Goal: Transaction & Acquisition: Book appointment/travel/reservation

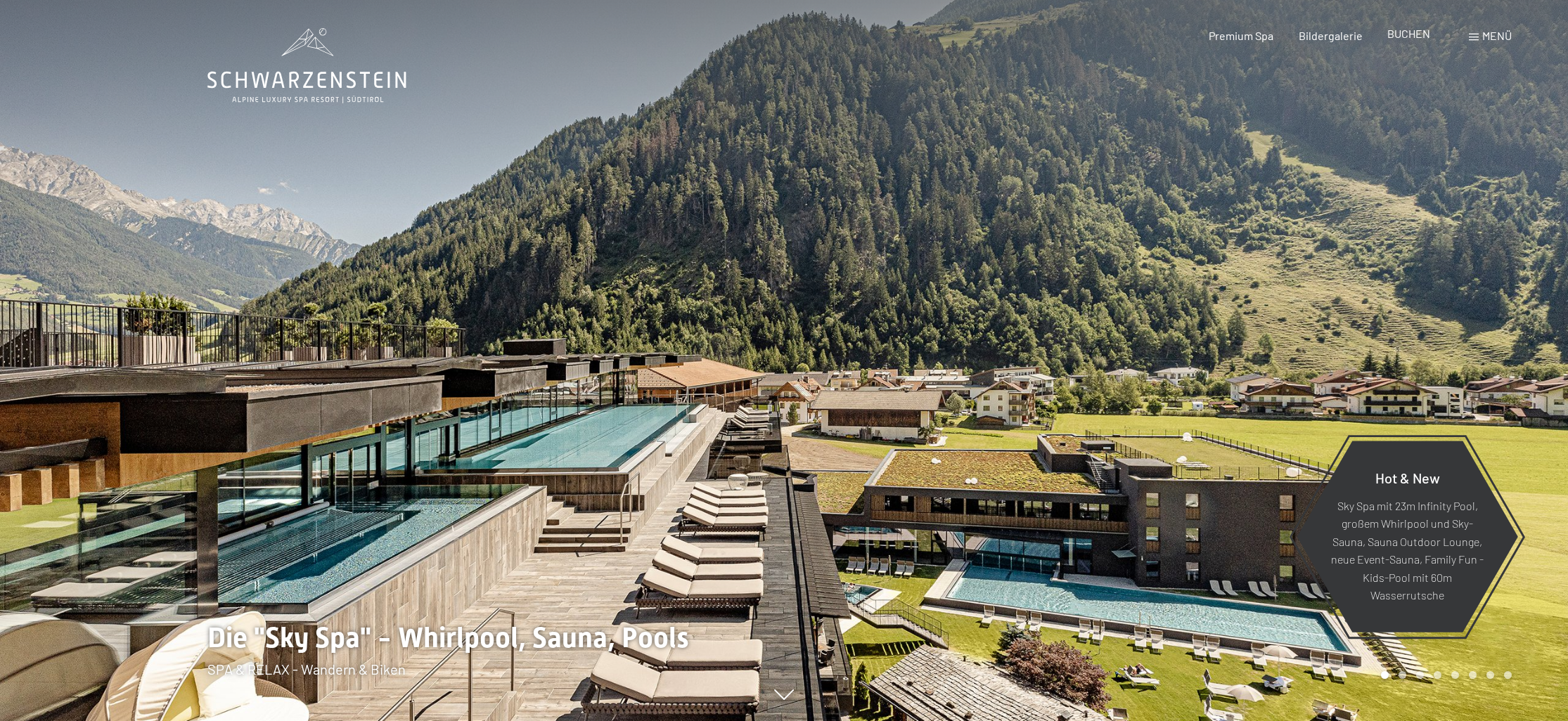
click at [1419, 40] on span "BUCHEN" at bounding box center [1408, 33] width 43 height 13
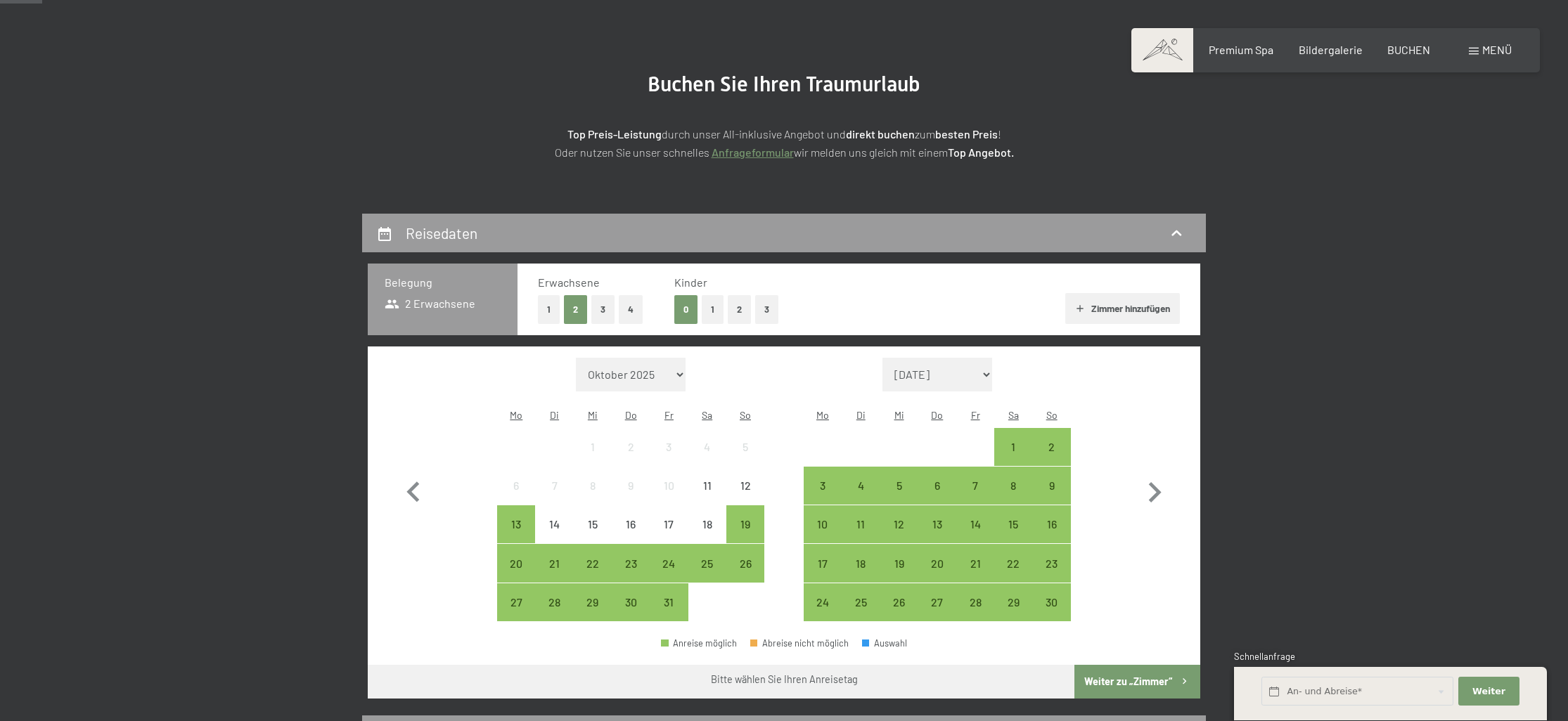
scroll to position [125, 0]
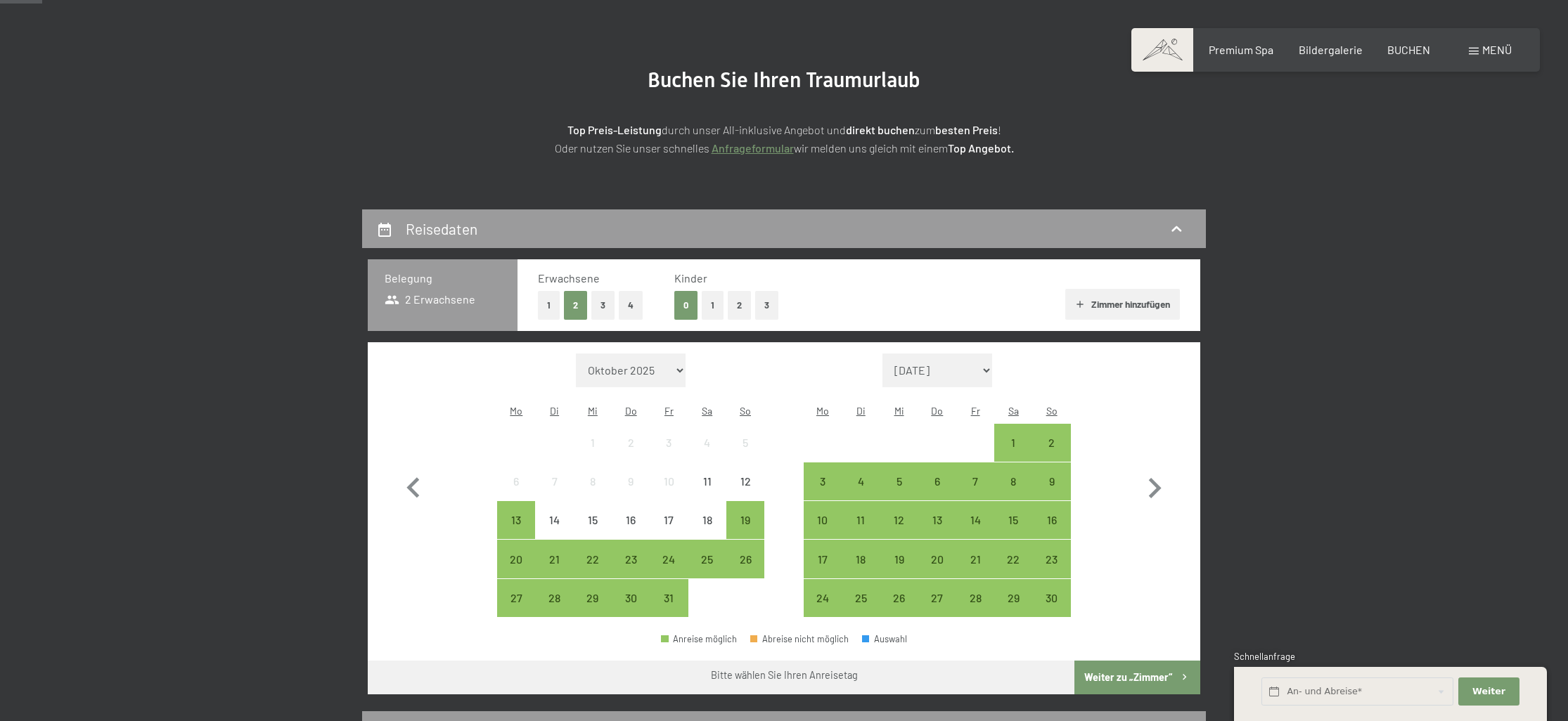
click at [740, 307] on button "2" at bounding box center [739, 305] width 23 height 29
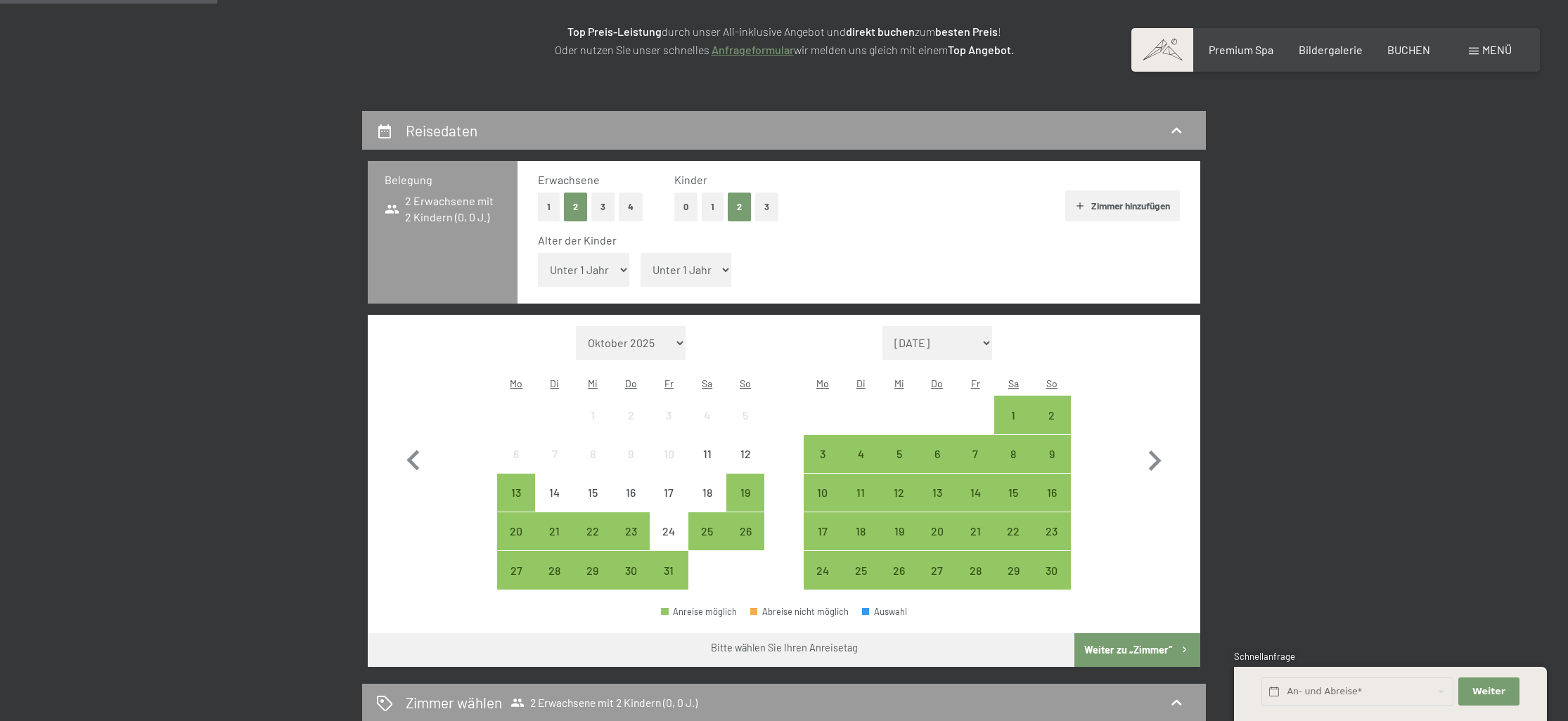
scroll to position [238, 0]
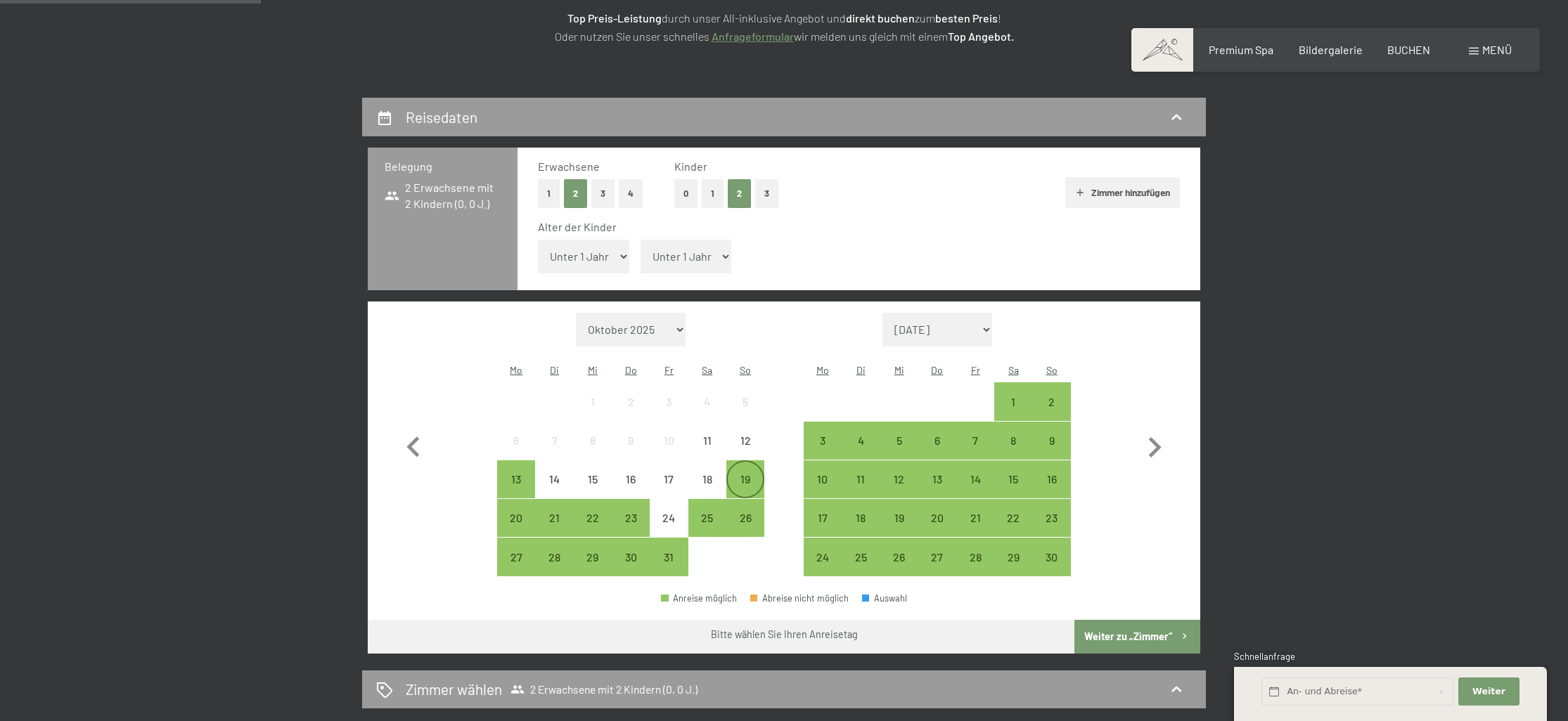
click at [752, 474] on div "19" at bounding box center [745, 491] width 35 height 35
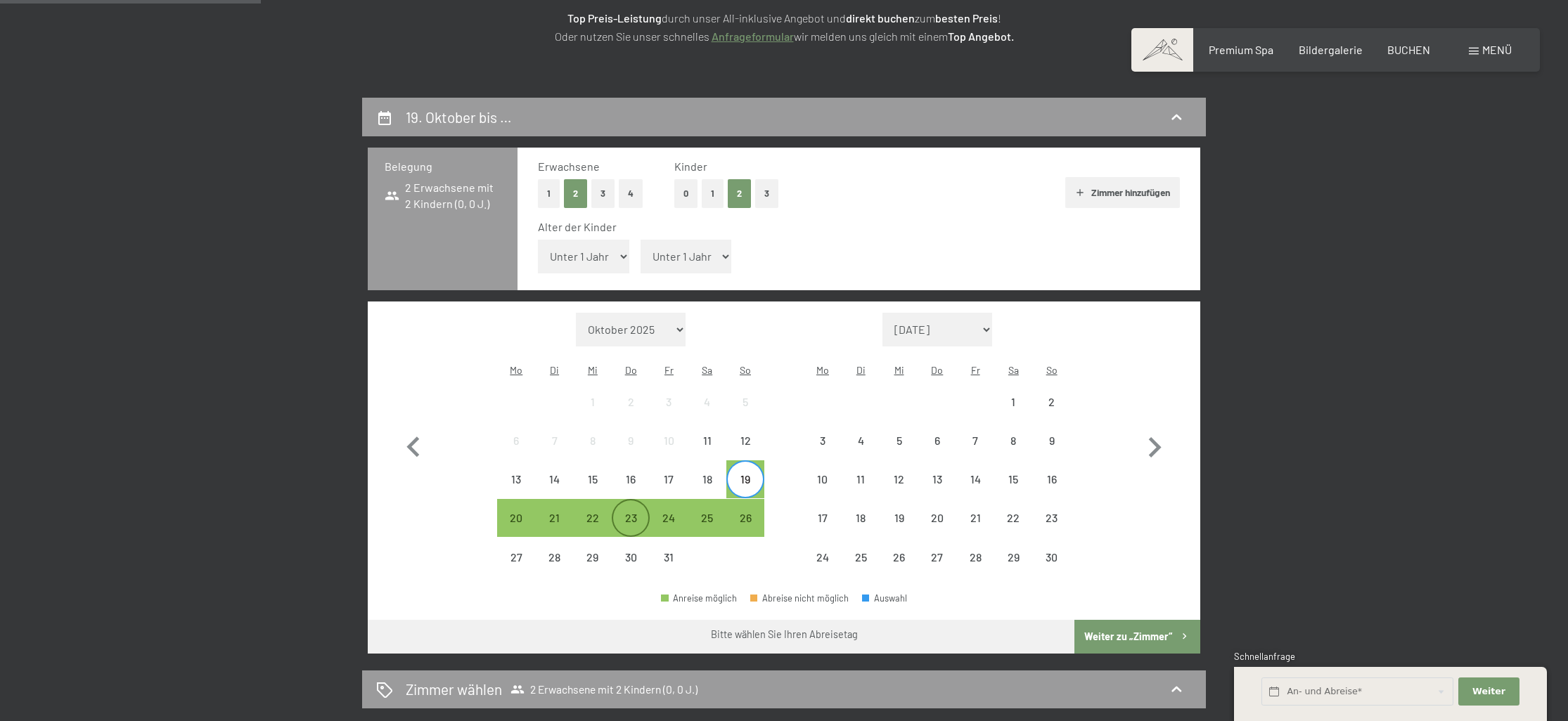
click at [632, 513] on div "23" at bounding box center [631, 530] width 35 height 35
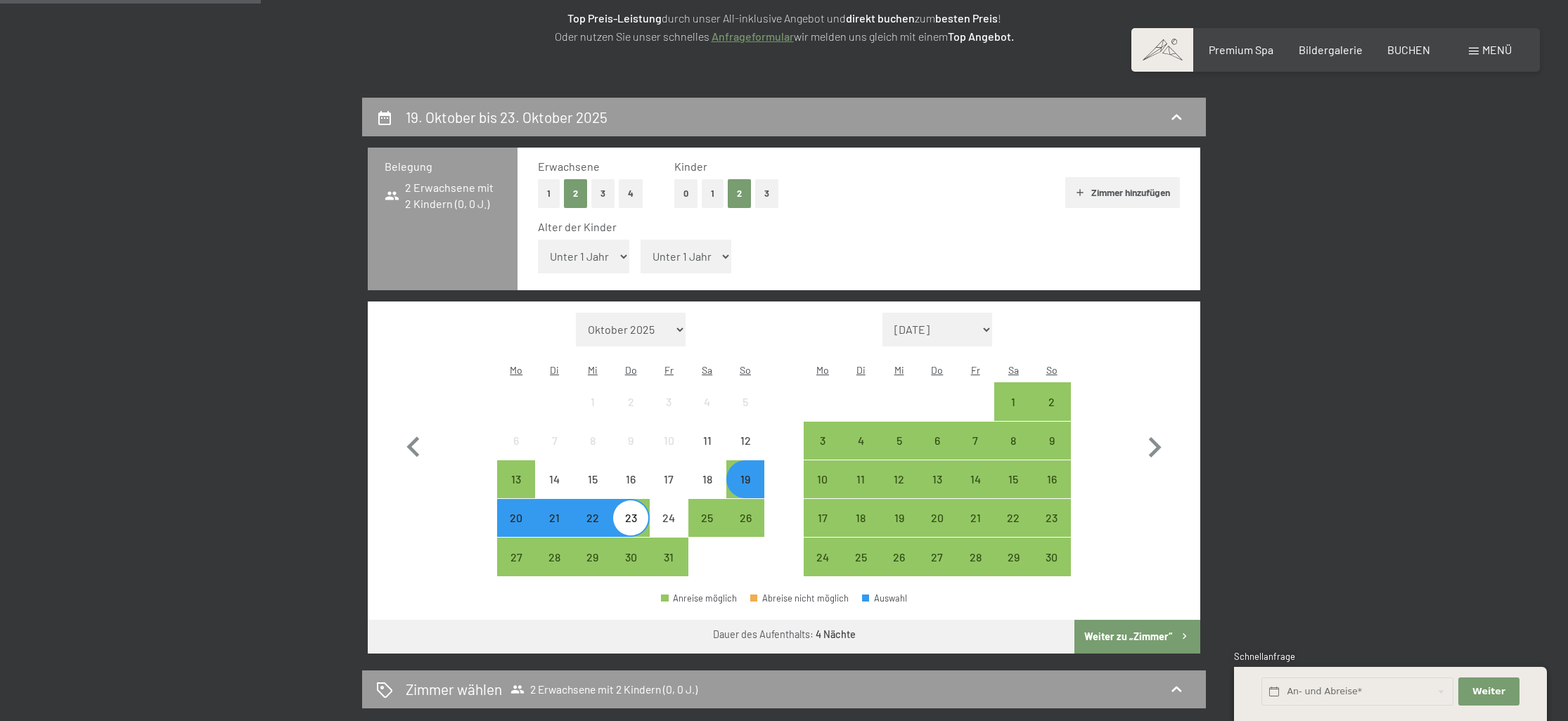
click at [1143, 620] on button "Weiter zu „Zimmer“" at bounding box center [1137, 637] width 126 height 34
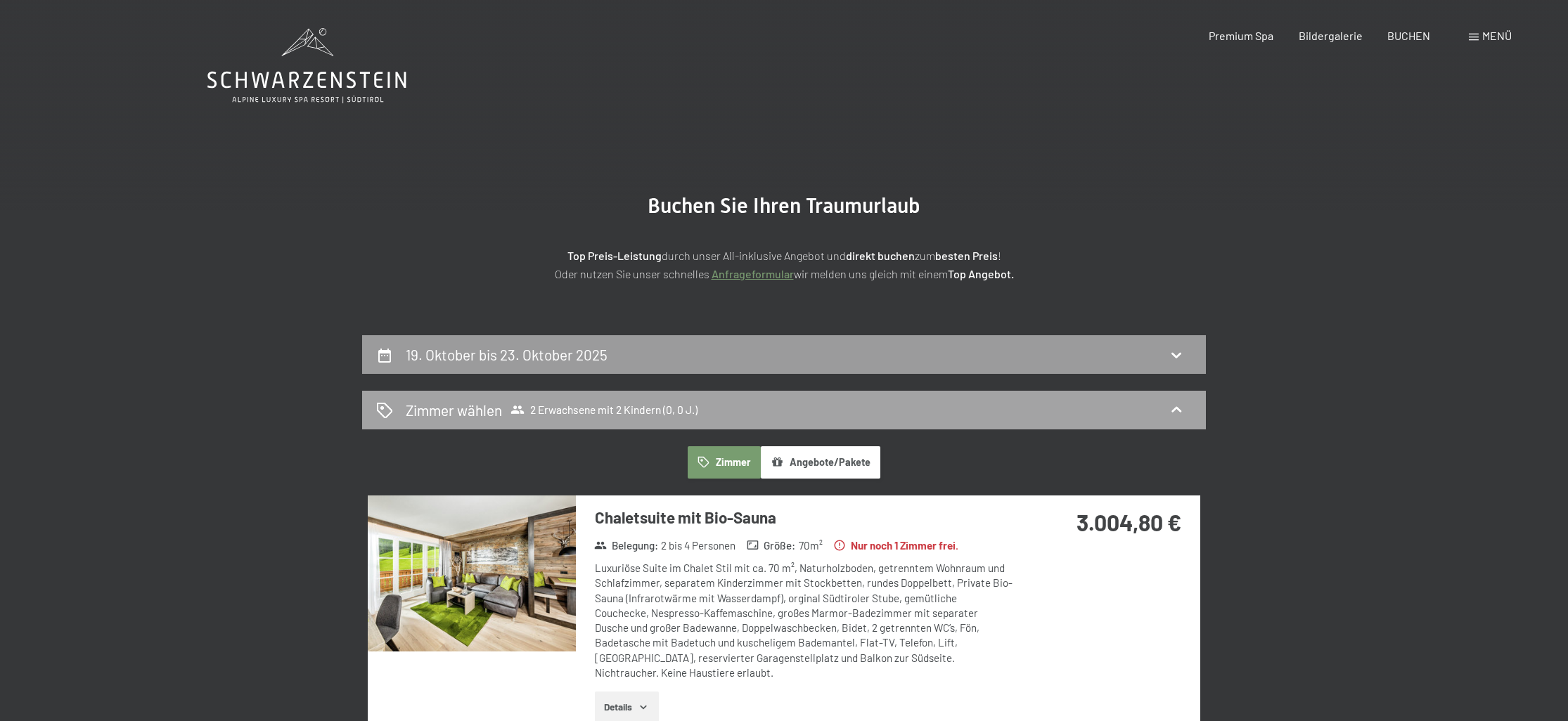
scroll to position [0, 0]
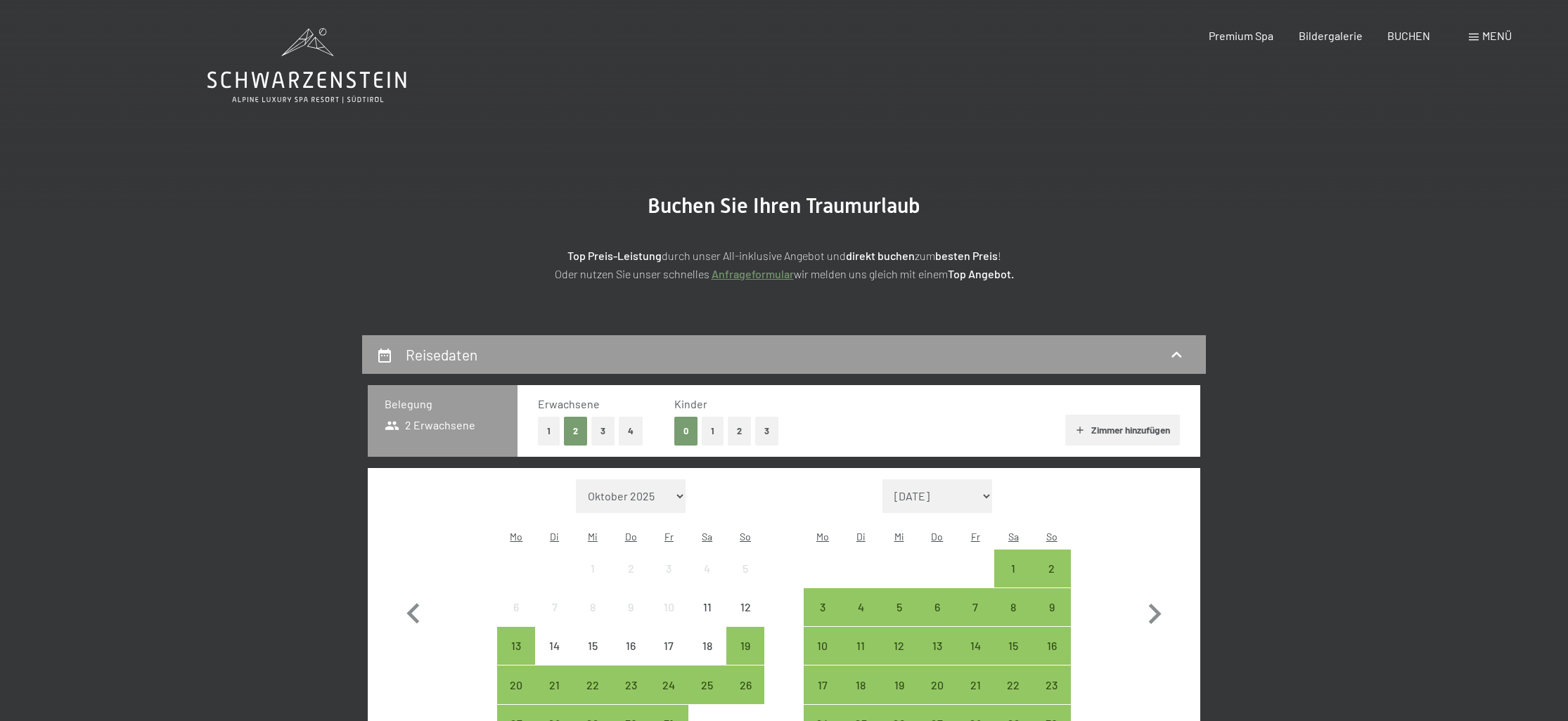
click at [730, 424] on button "2" at bounding box center [739, 432] width 23 height 29
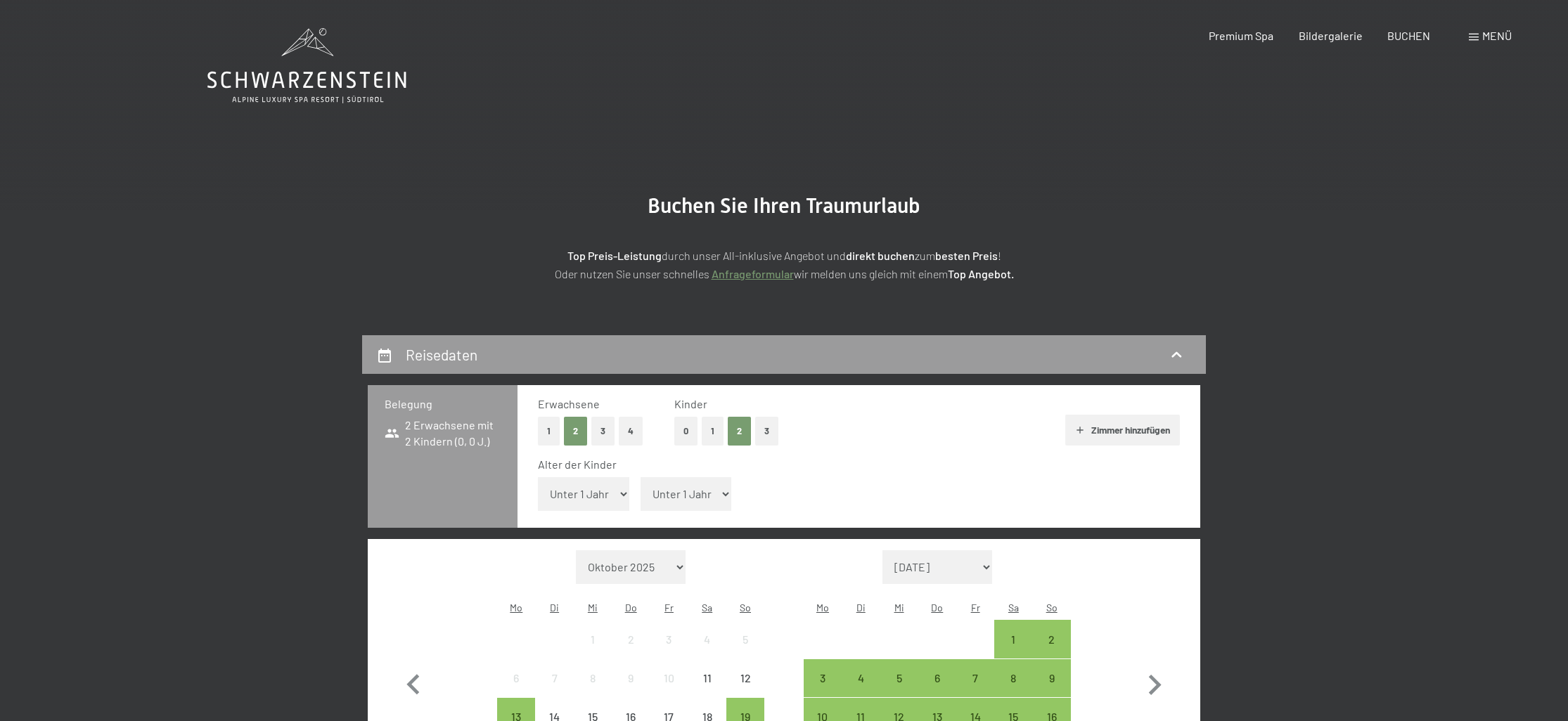
select select "9"
select select "13"
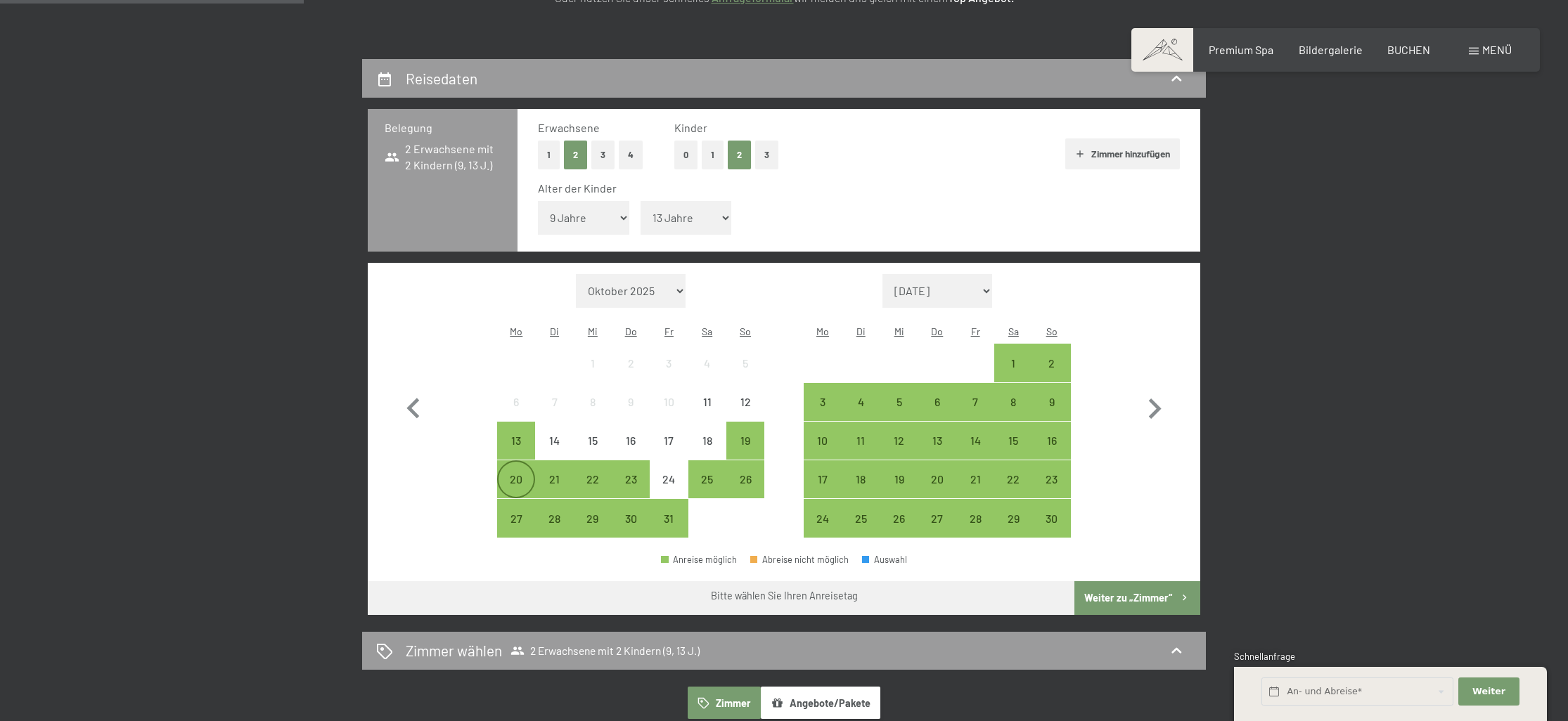
scroll to position [277, 0]
click at [520, 473] on div "20" at bounding box center [516, 490] width 35 height 35
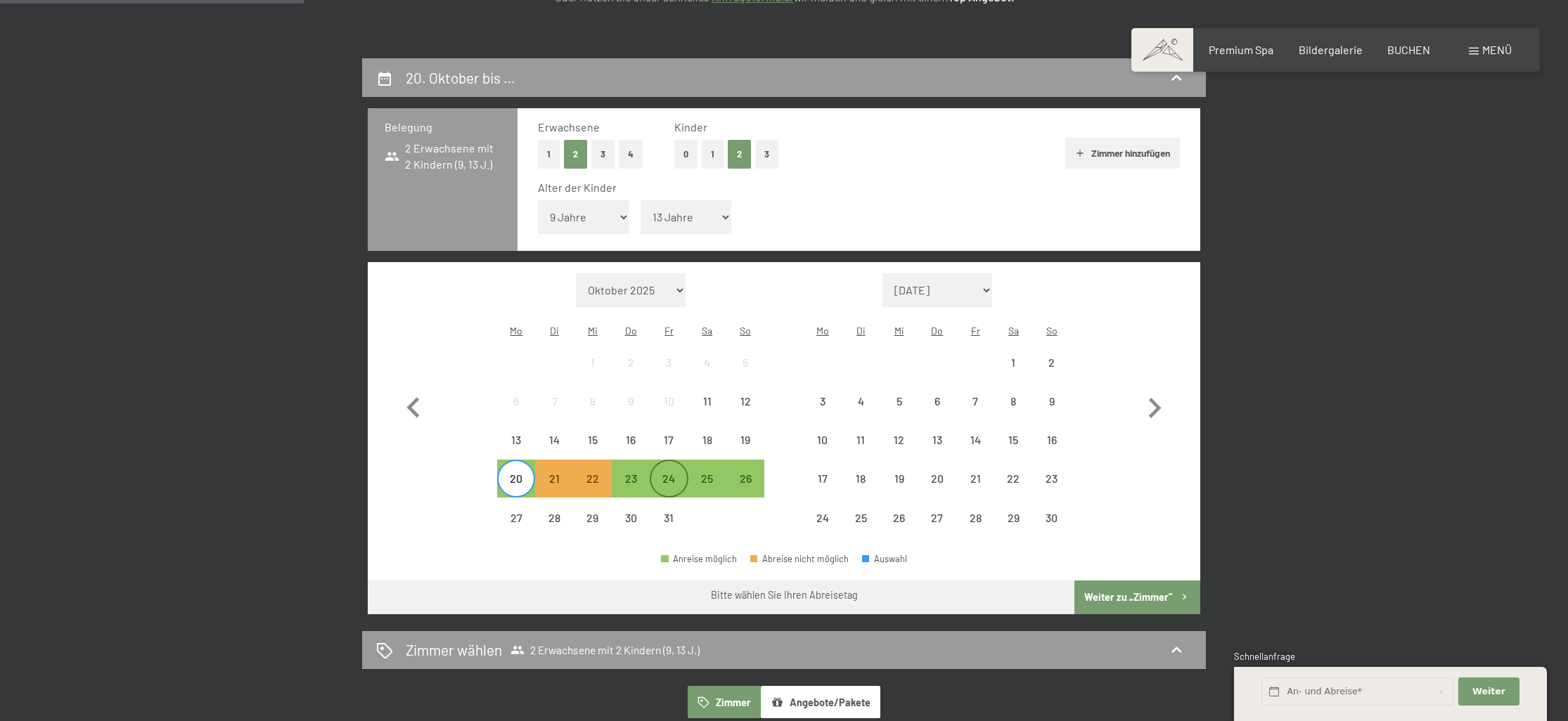
click at [675, 473] on div "24" at bounding box center [669, 490] width 35 height 35
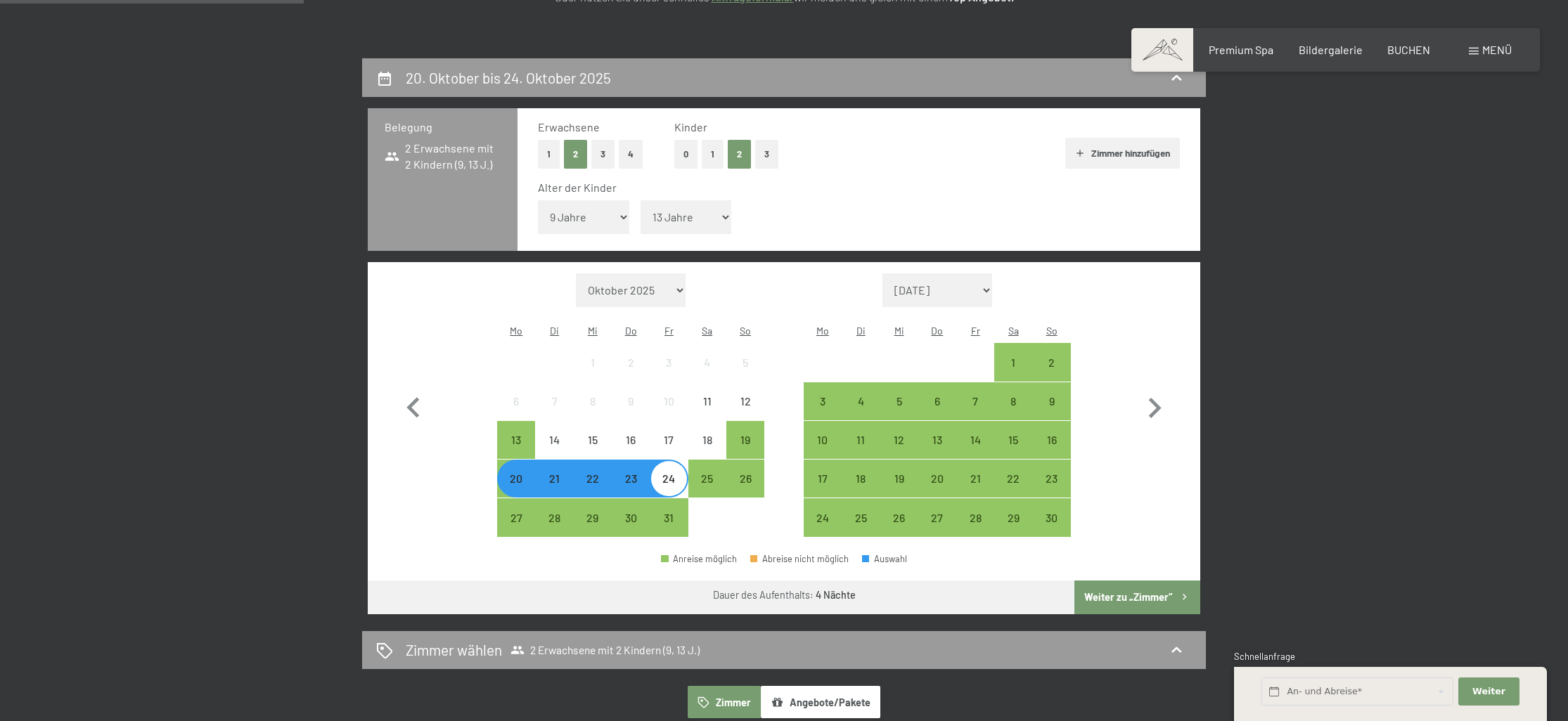
click at [1162, 581] on button "Weiter zu „Zimmer“" at bounding box center [1137, 598] width 126 height 34
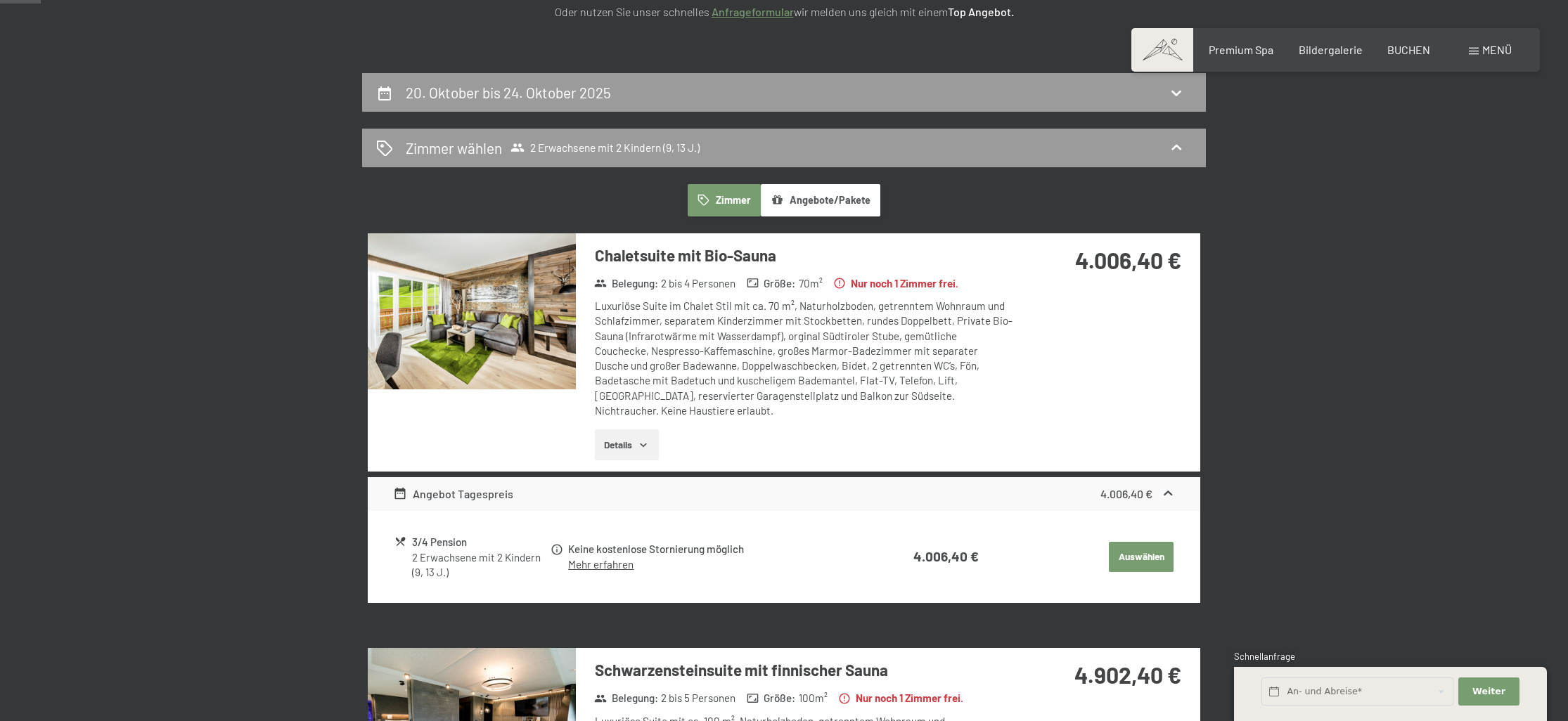
scroll to position [14, 0]
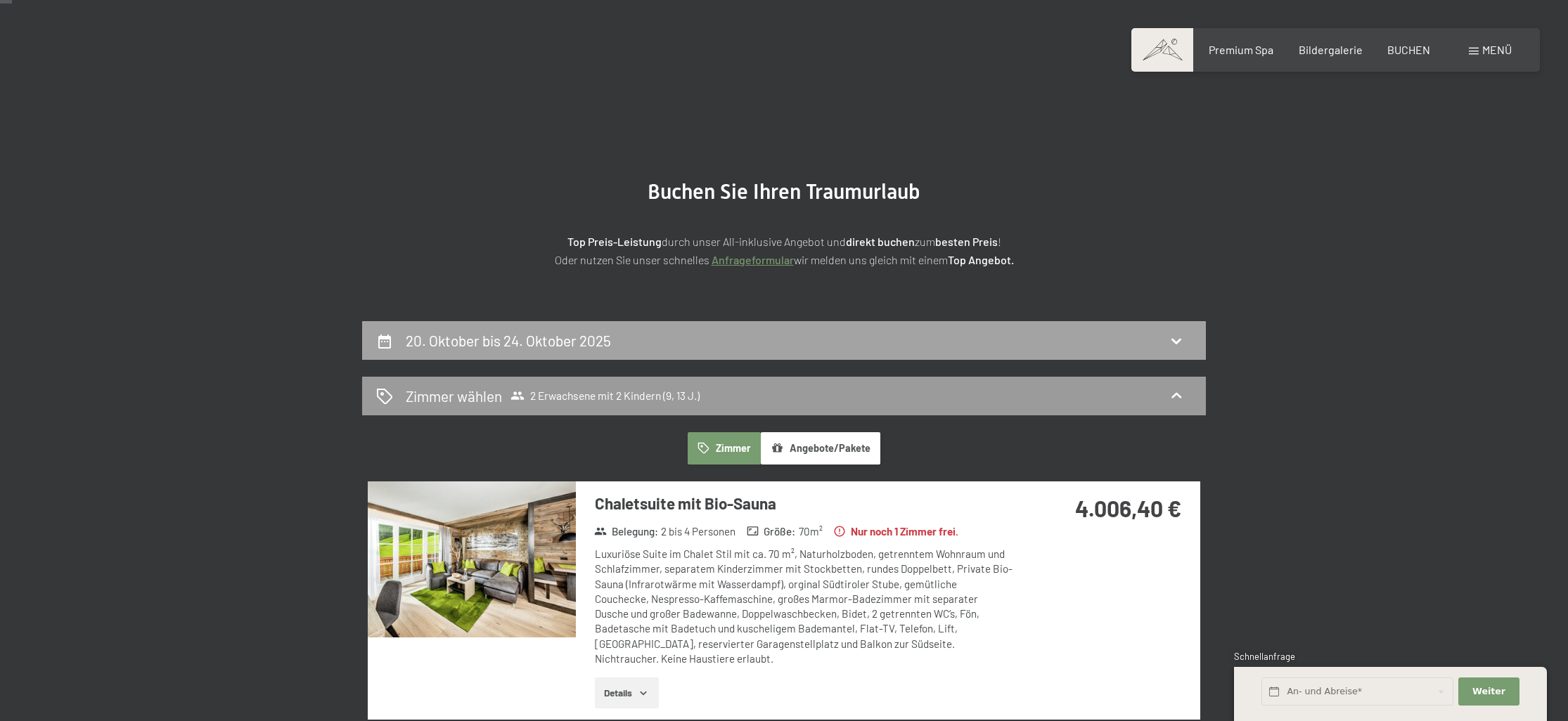
click at [541, 340] on h2 "20. Oktober bis 24. Oktober 2025" at bounding box center [508, 340] width 205 height 17
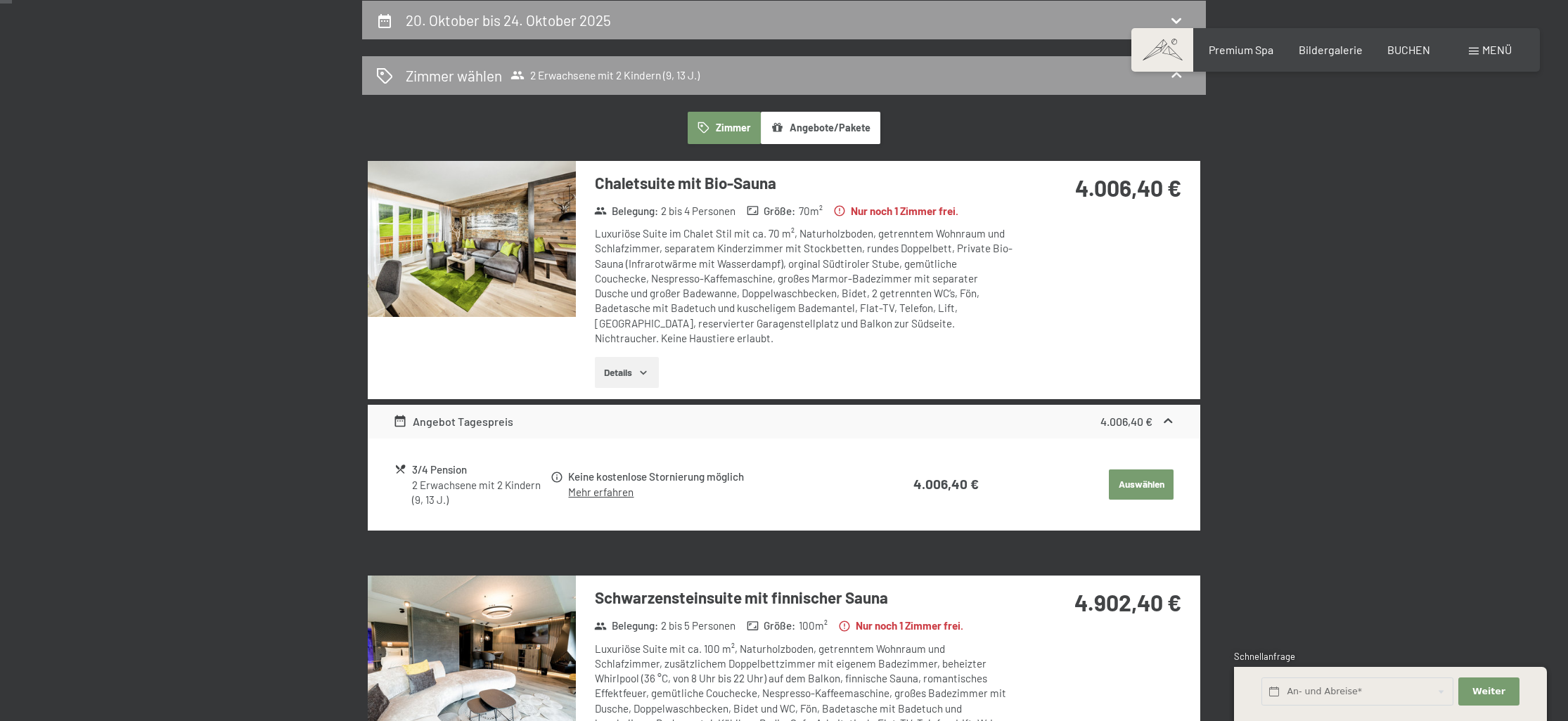
select select "9"
select select "13"
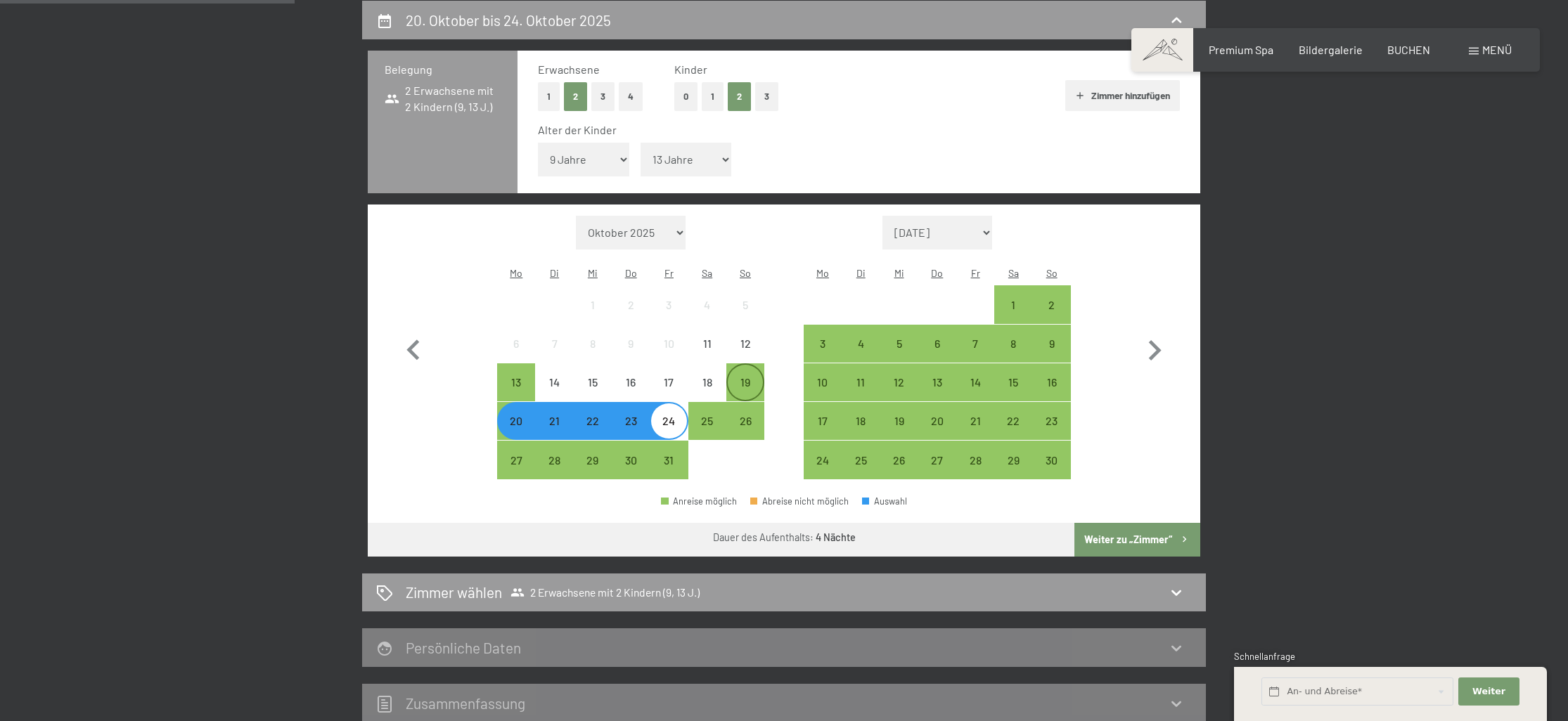
click at [747, 377] on div "19" at bounding box center [745, 395] width 35 height 35
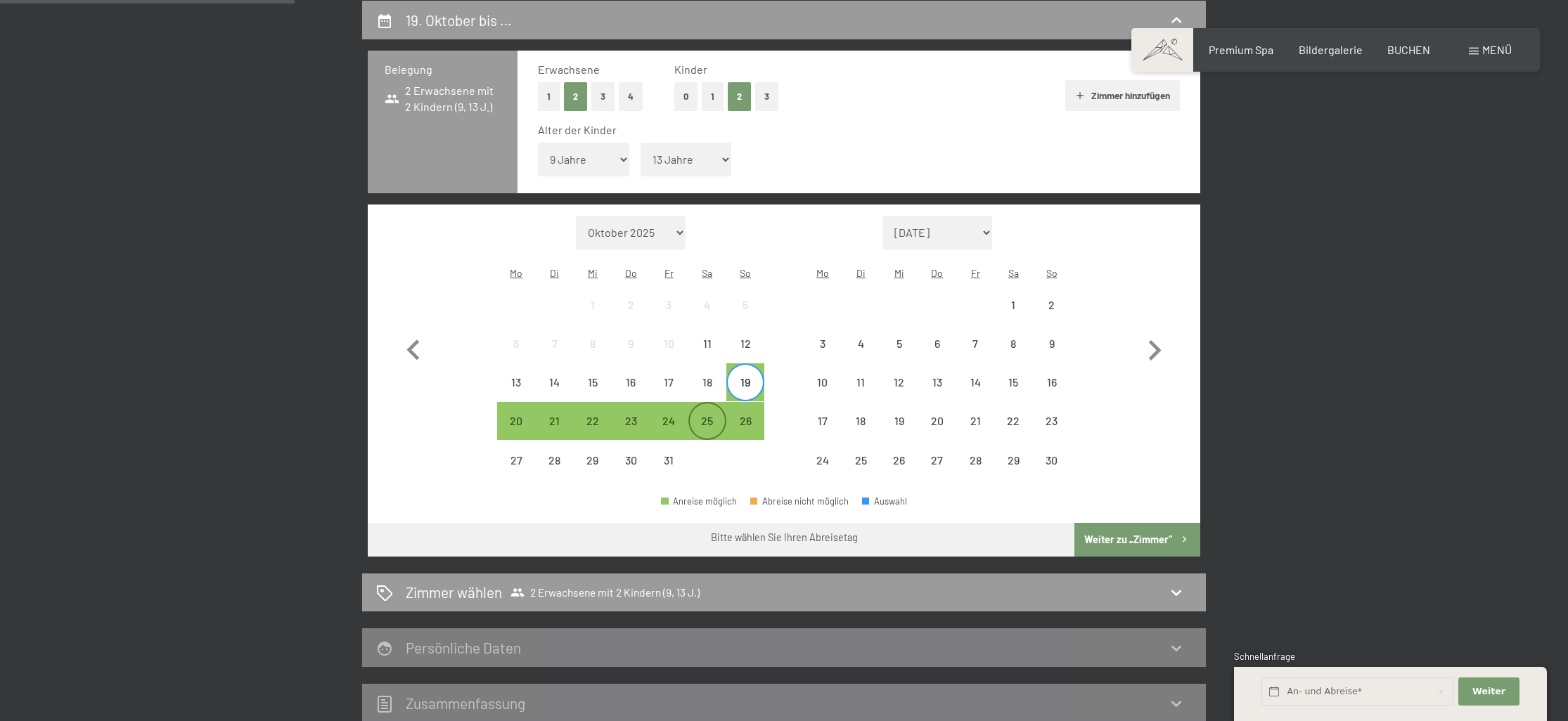
click at [708, 416] on div "25" at bounding box center [707, 433] width 35 height 35
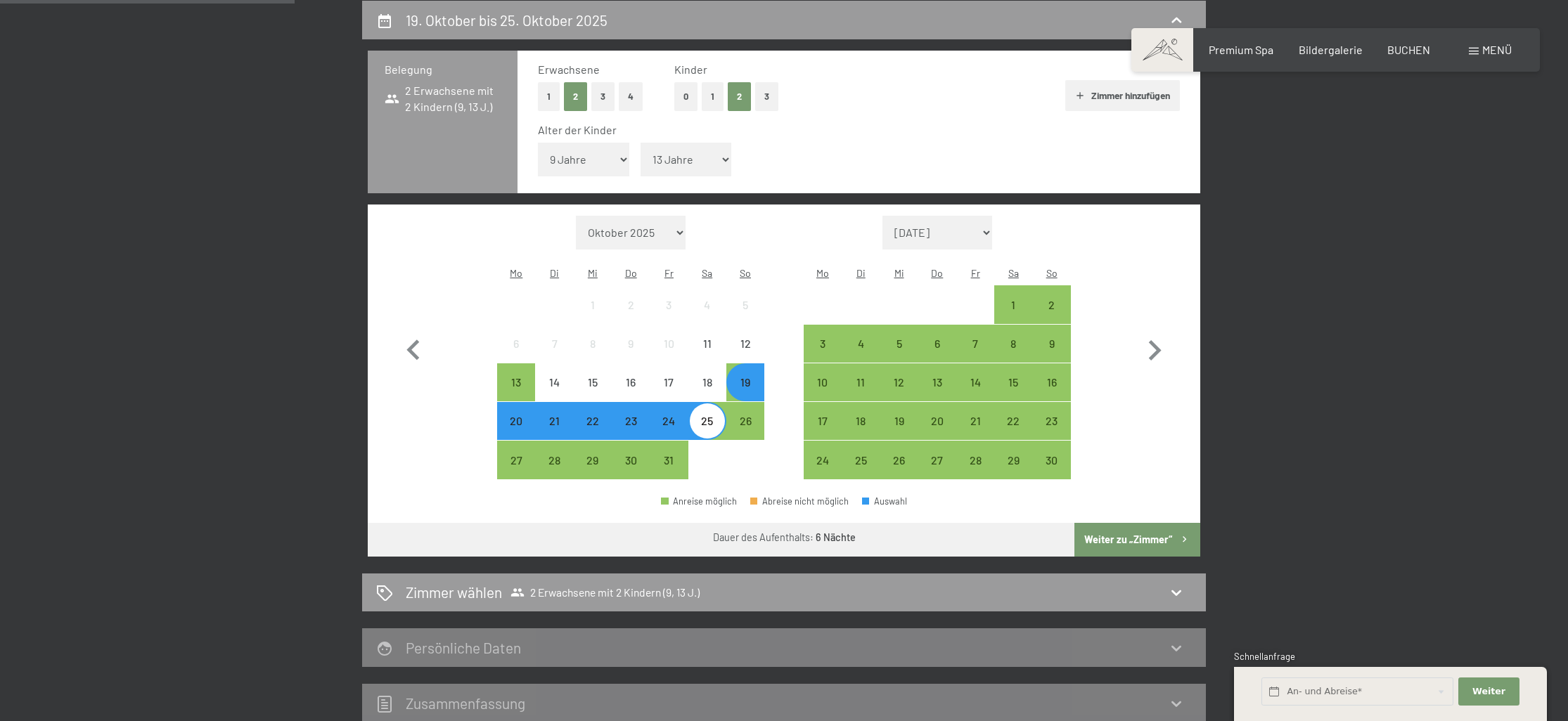
click at [1154, 523] on button "Weiter zu „Zimmer“" at bounding box center [1137, 540] width 126 height 34
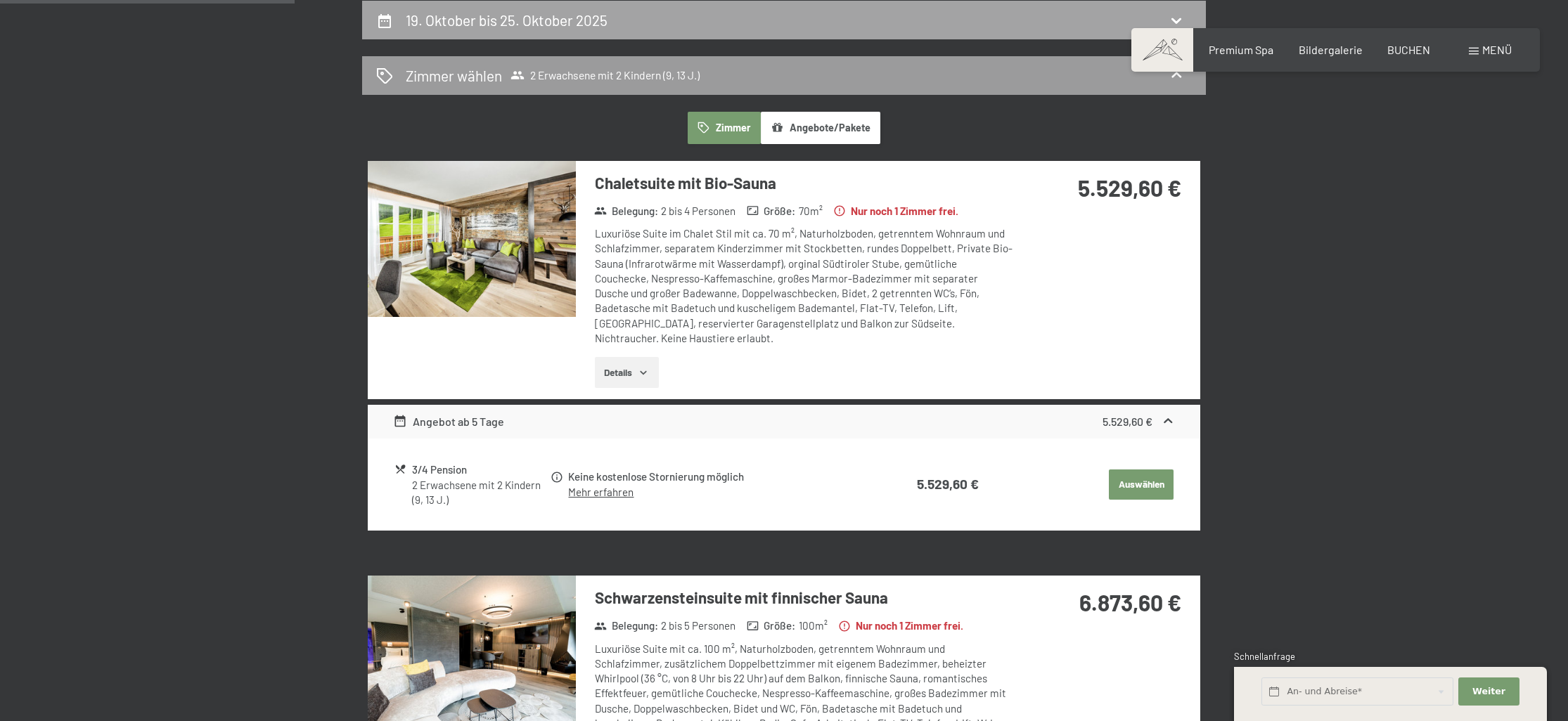
click at [553, 12] on h2 "19. Oktober bis 25. Oktober 2025" at bounding box center [506, 20] width 202 height 17
select select "9"
select select "13"
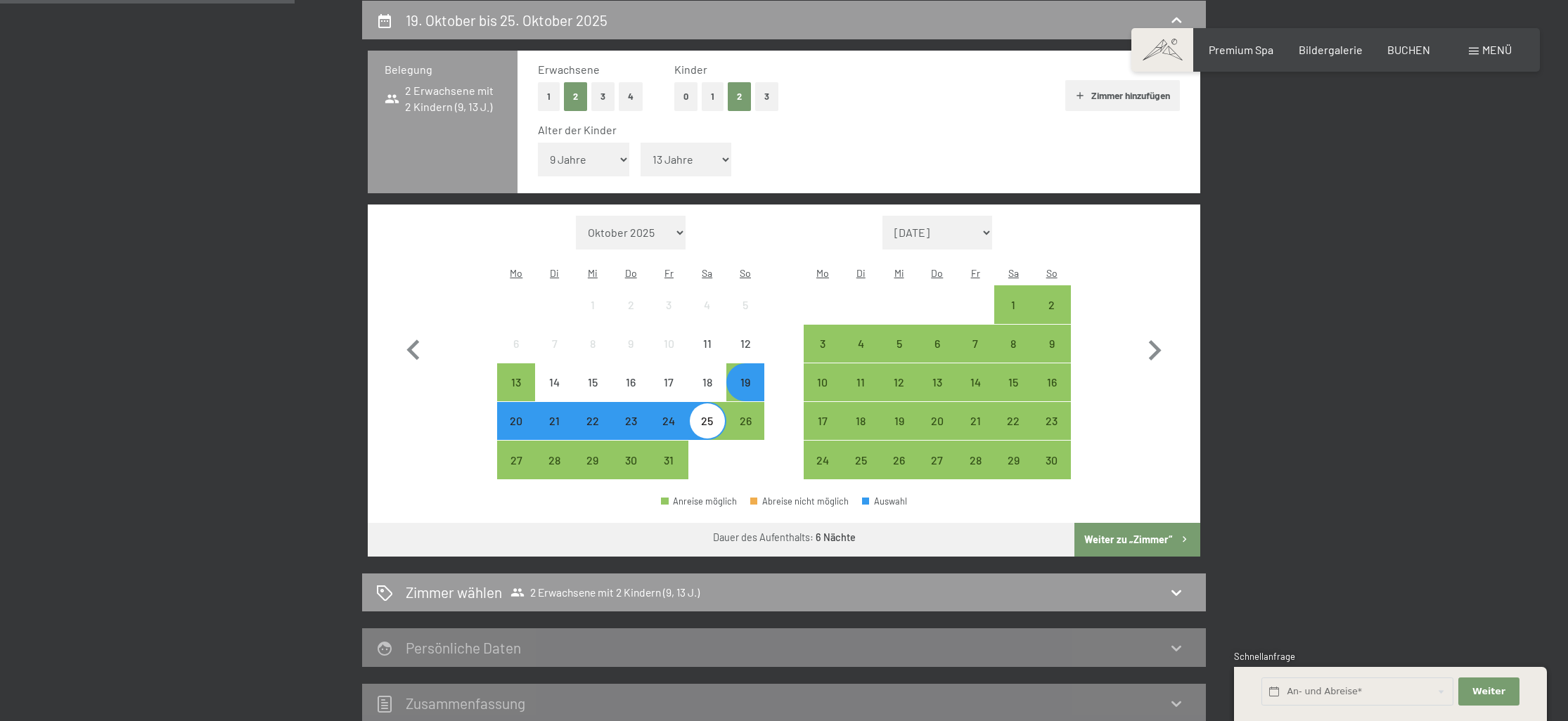
click at [747, 363] on div "19" at bounding box center [745, 382] width 38 height 38
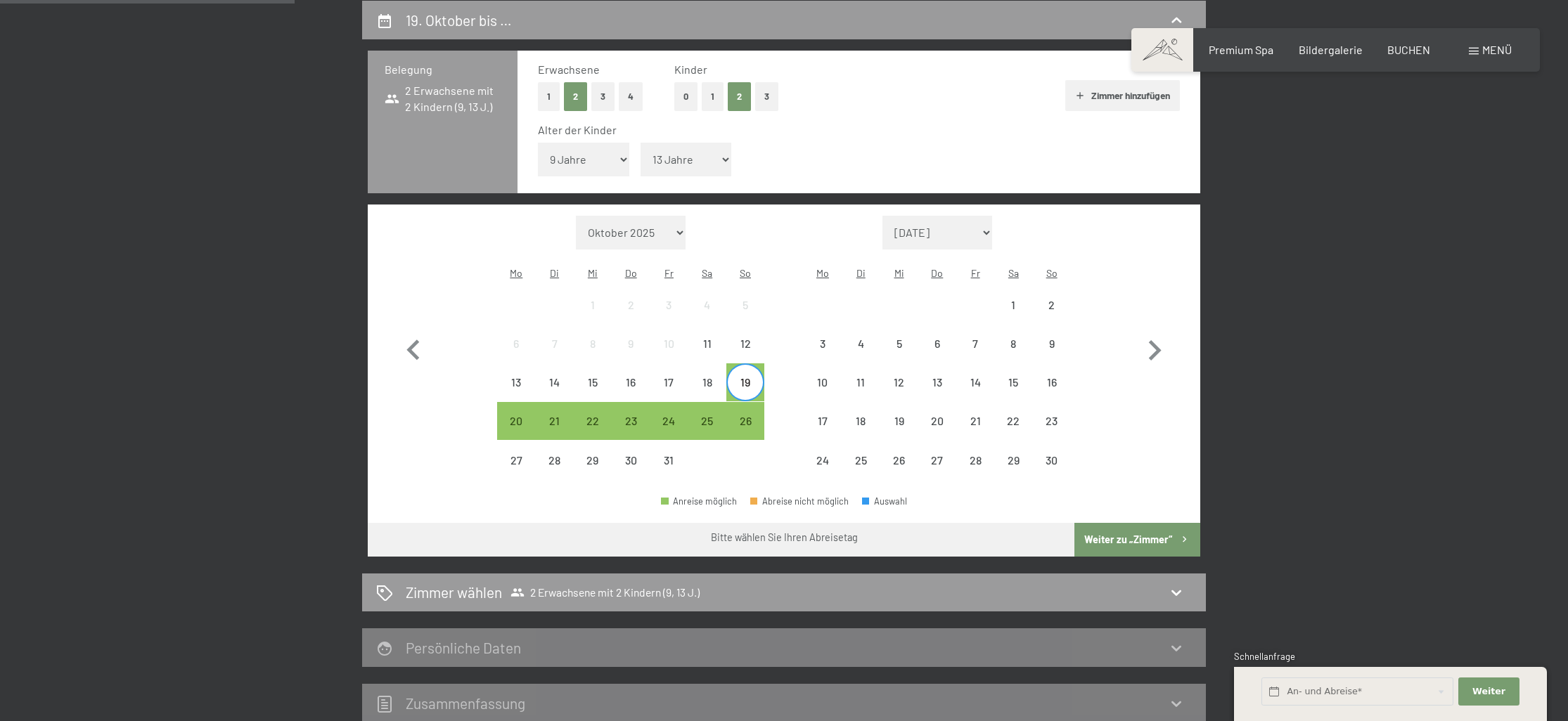
click at [748, 377] on div "19" at bounding box center [745, 395] width 35 height 35
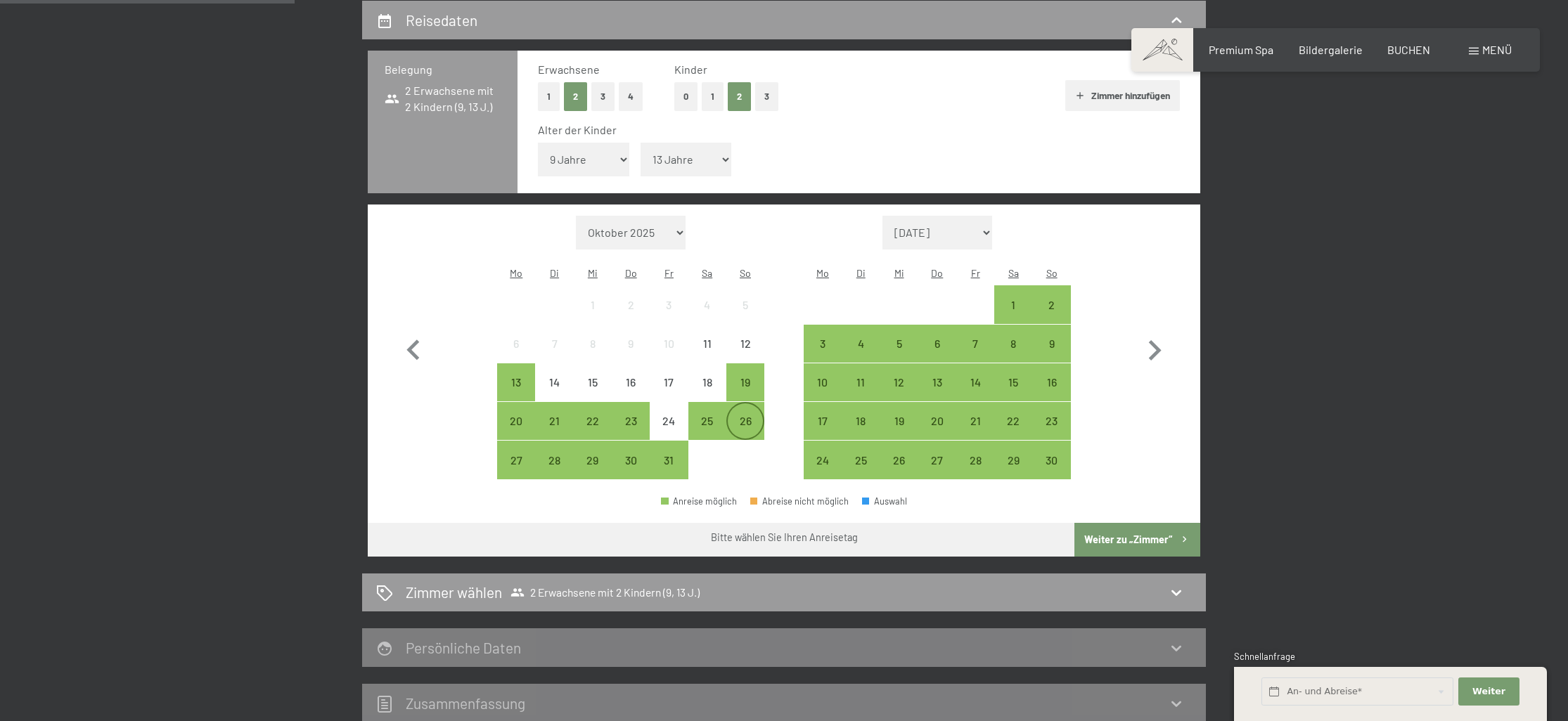
click at [750, 416] on div "26" at bounding box center [745, 433] width 35 height 35
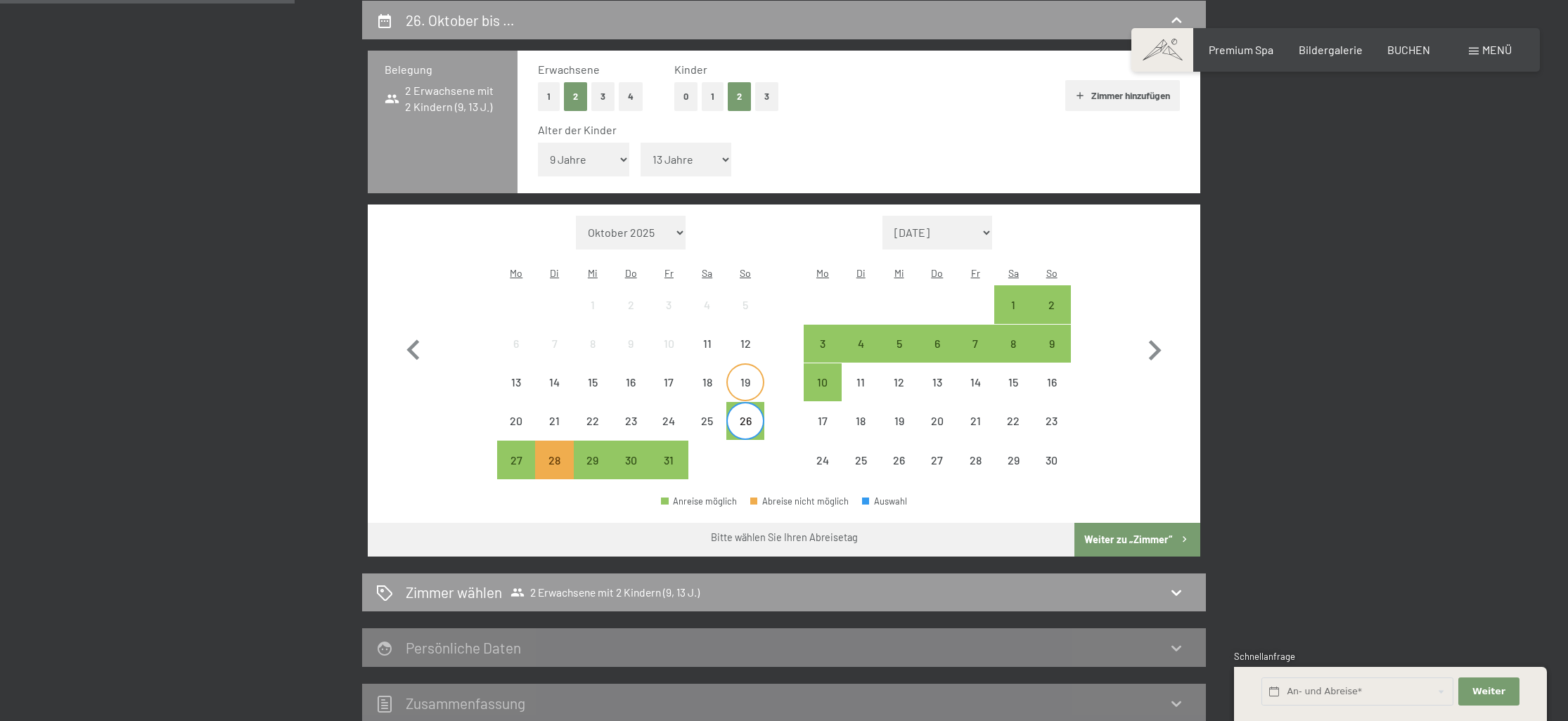
click at [744, 377] on div "19" at bounding box center [745, 395] width 35 height 35
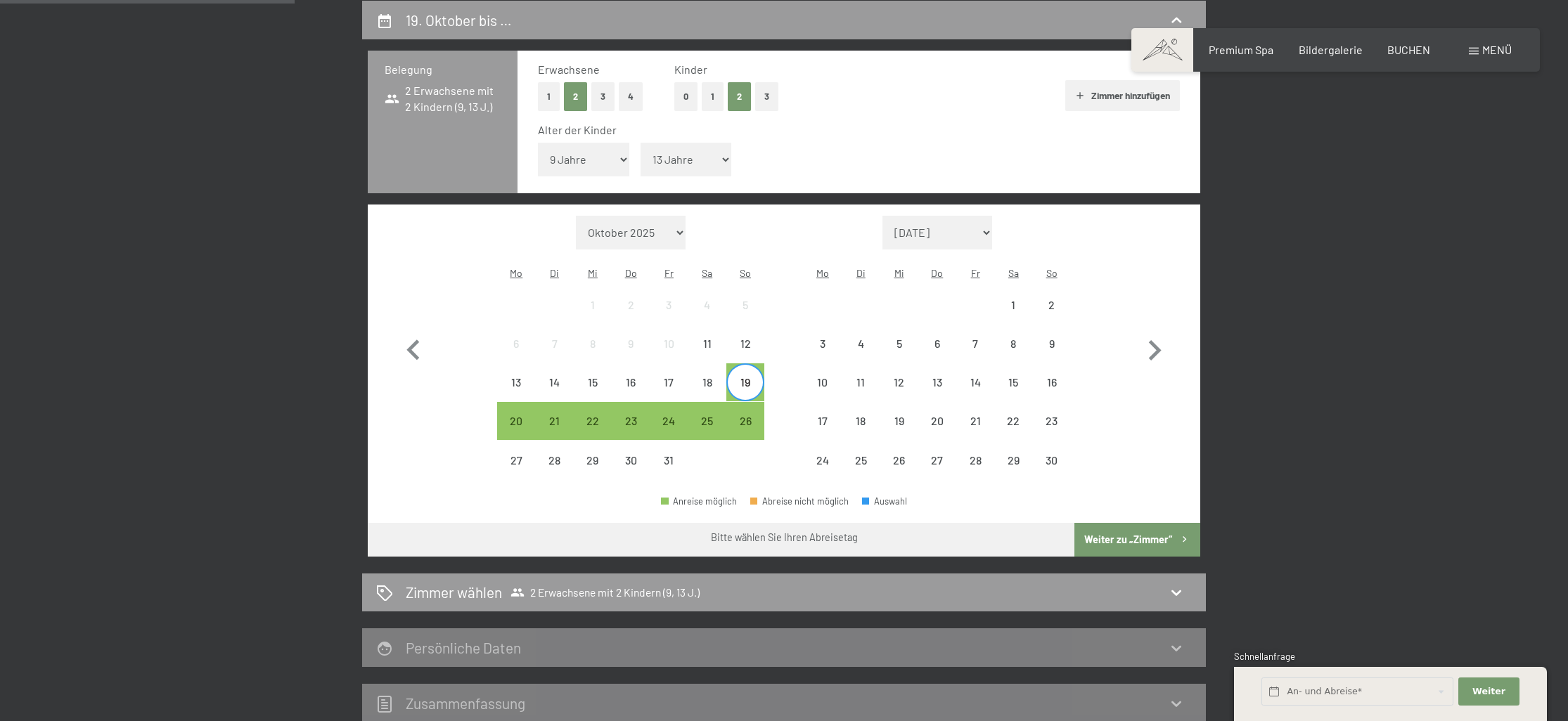
click at [744, 377] on div "19" at bounding box center [745, 395] width 35 height 35
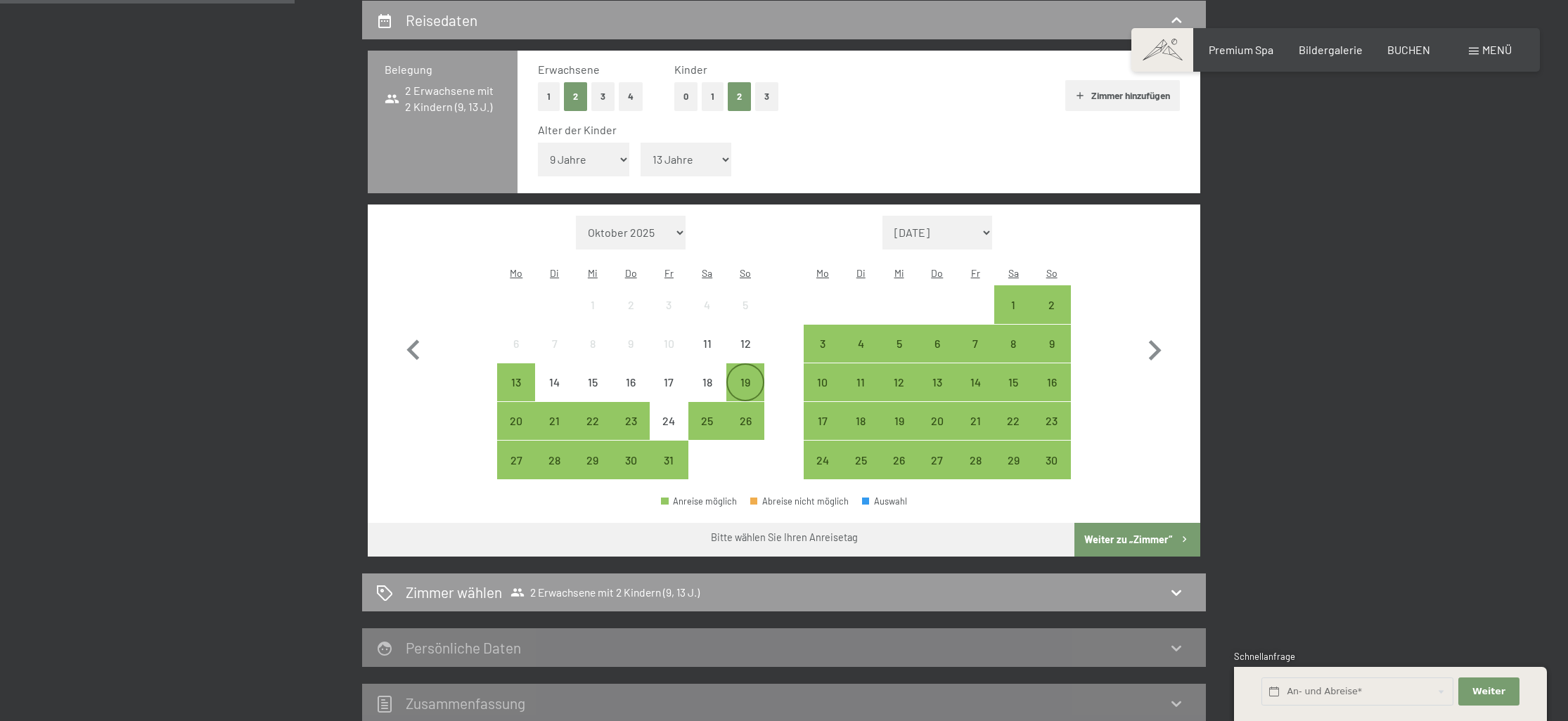
click at [744, 377] on div "19" at bounding box center [745, 395] width 35 height 35
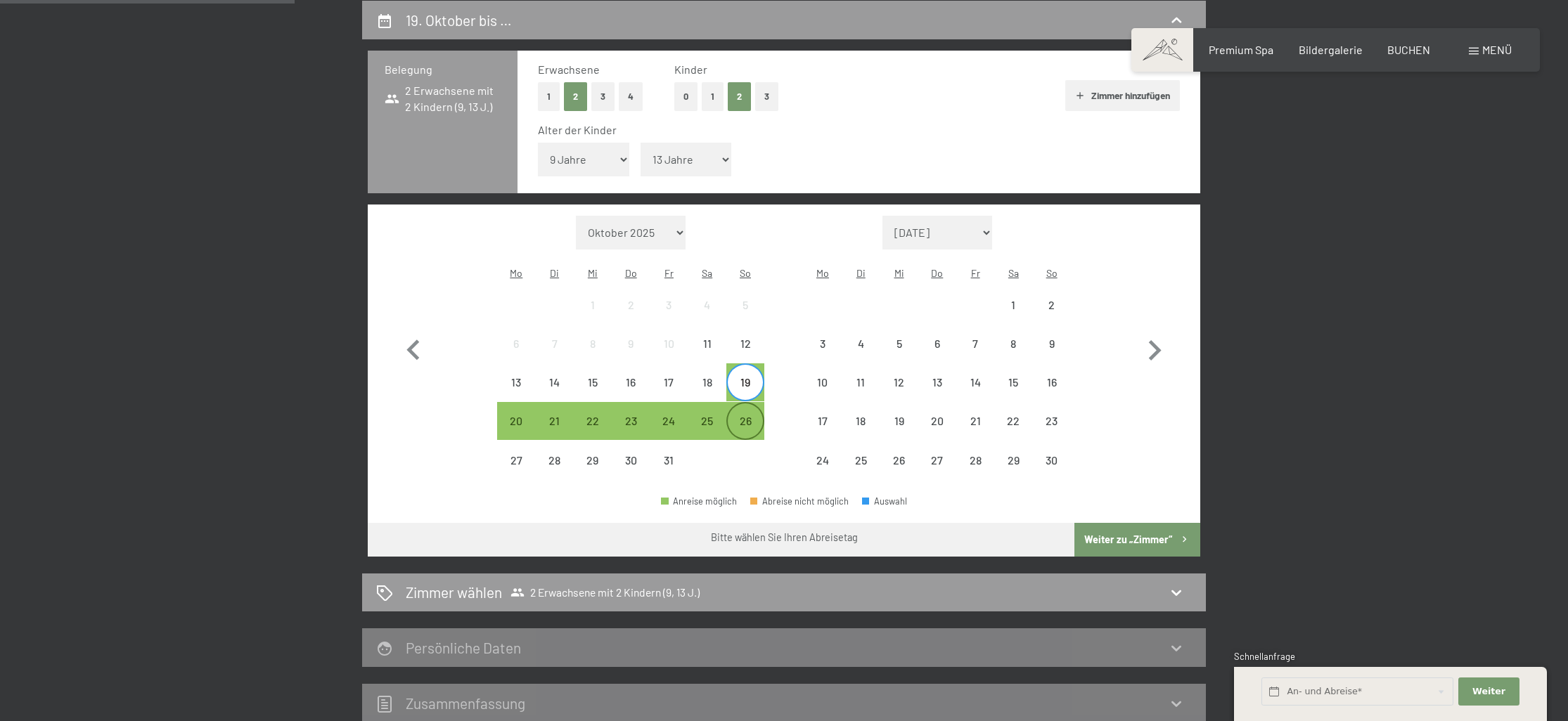
click at [748, 416] on div "26" at bounding box center [745, 433] width 35 height 35
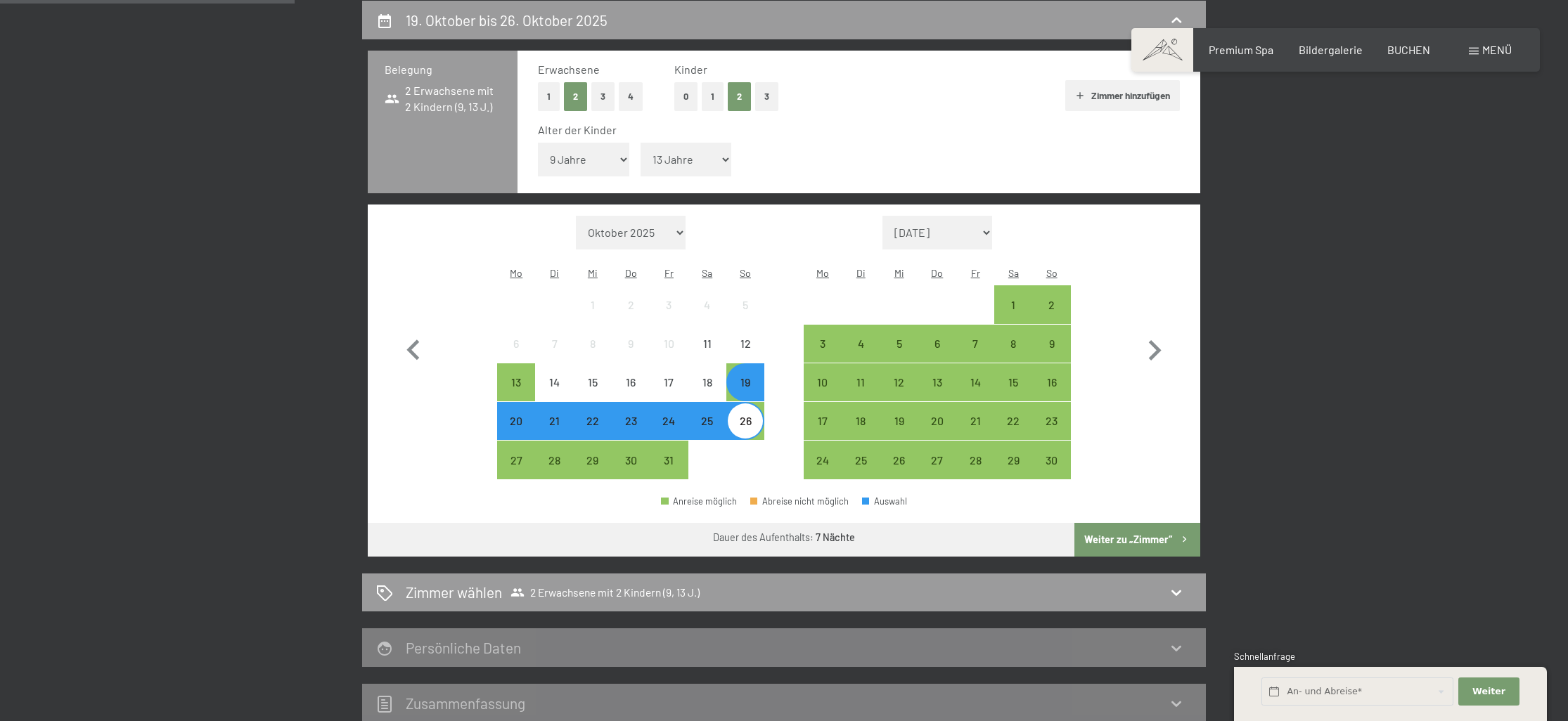
click at [1170, 523] on button "Weiter zu „Zimmer“" at bounding box center [1137, 540] width 126 height 34
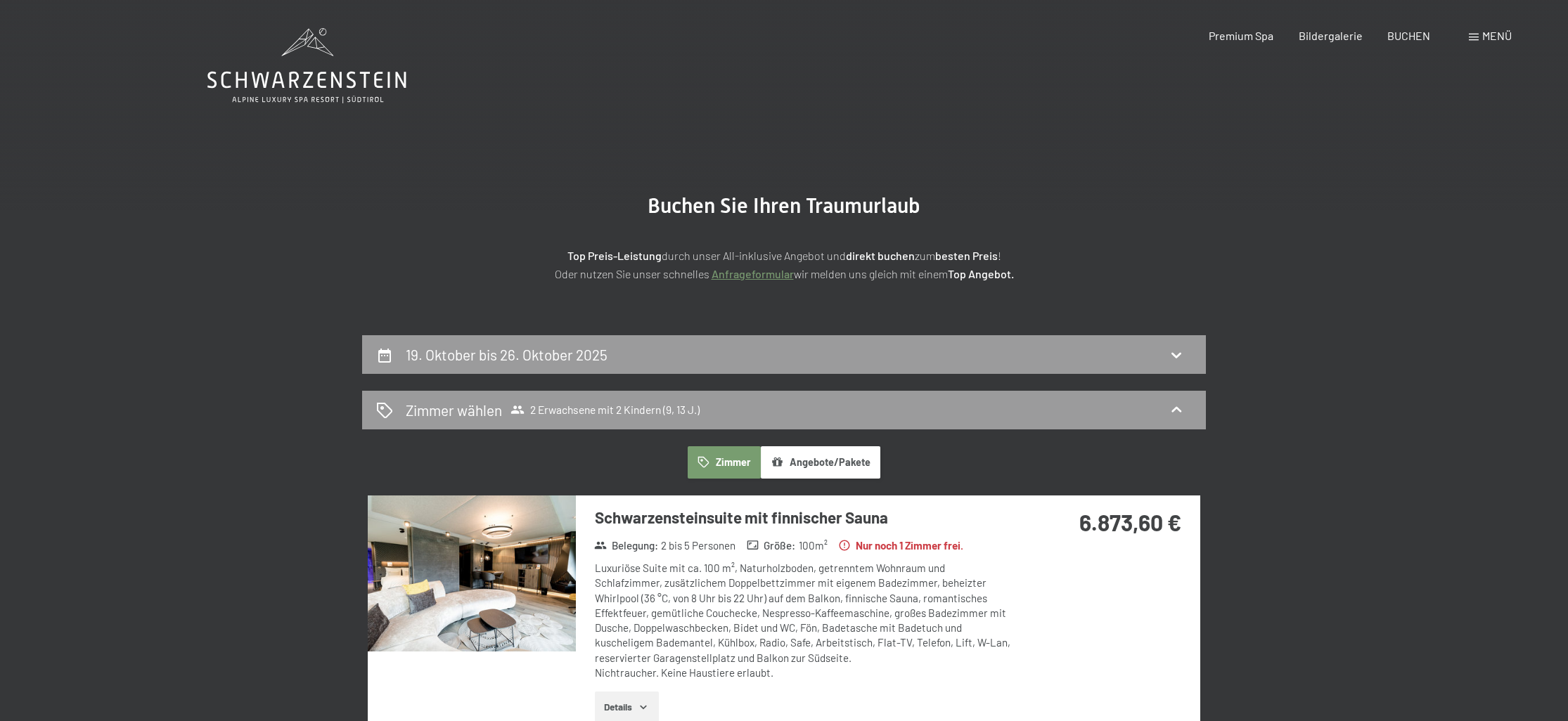
scroll to position [7, 0]
